Goal: Transaction & Acquisition: Book appointment/travel/reservation

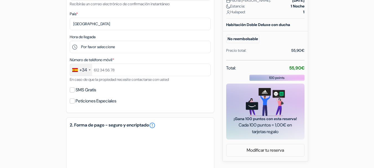
scroll to position [166, 0]
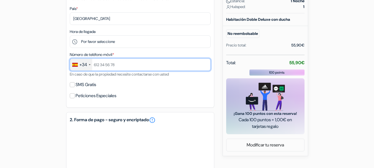
click at [121, 66] on input "text" at bounding box center [140, 64] width 141 height 12
click at [117, 66] on input "text" at bounding box center [140, 64] width 141 height 12
click at [130, 68] on input "656375687" at bounding box center [140, 64] width 141 height 12
type input "656375687"
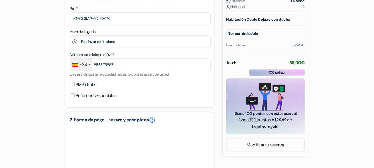
click at [13, 62] on form "Salida add_box Pensión Luzía - Optional Auto Check-in Calle Larraina, 5, 4o izq…" at bounding box center [187, 64] width 374 height 407
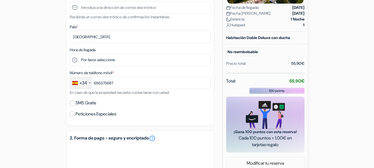
scroll to position [139, 0]
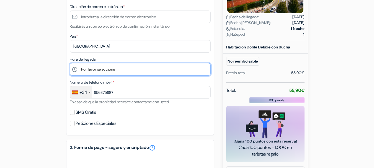
click at [89, 69] on select "Por favor seleccione 12:00 13:00 14:00 15:00 16:00 17:00 18:00 19:00 20:00 21:0…" at bounding box center [140, 69] width 141 height 12
select select "22"
click at [70, 63] on select "Por favor seleccione 12:00 13:00 14:00 15:00 16:00 17:00 18:00 19:00 20:00 21:0…" at bounding box center [140, 69] width 141 height 12
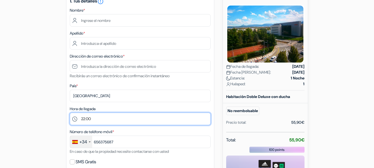
scroll to position [28, 0]
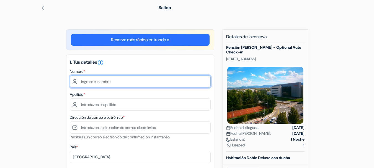
click at [95, 82] on input "text" at bounding box center [140, 81] width 141 height 12
type input "Massimiliano"
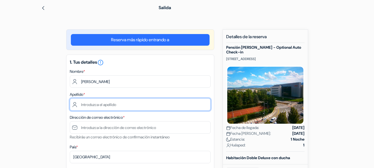
type input "Toto"
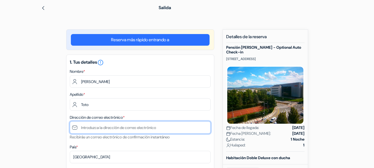
type input "[DOMAIN_NAME][EMAIL_ADDRESS][DOMAIN_NAME]"
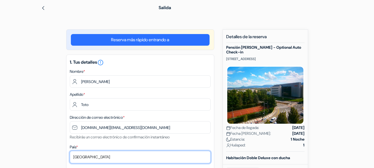
select select "it"
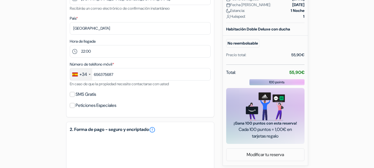
scroll to position [166, 0]
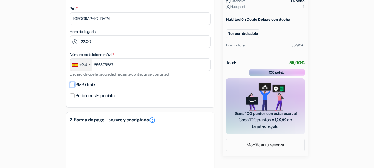
click at [72, 86] on input "SMS Gratis" at bounding box center [72, 84] width 5 height 5
checkbox input "true"
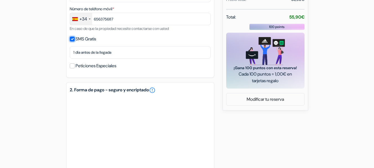
scroll to position [222, 0]
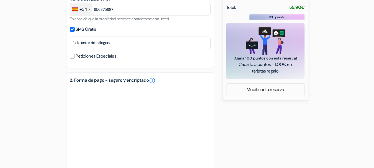
click at [32, 136] on div "add_box Pensión Luzía - Optional Auto Check-in Calle Larraina, 5, 4o izq., Pamp…" at bounding box center [187, 38] width 316 height 407
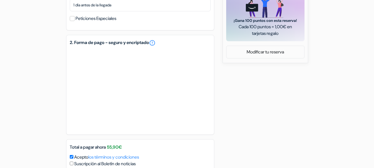
scroll to position [301, 0]
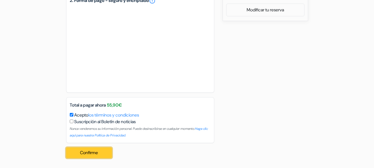
click at [88, 154] on button "Confirme Loading..." at bounding box center [89, 153] width 46 height 11
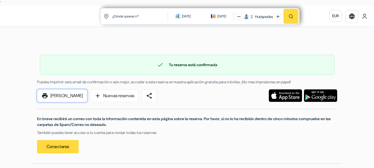
click at [69, 97] on link "print [PERSON_NAME]" at bounding box center [62, 95] width 50 height 13
